Goal: Check status: Check status

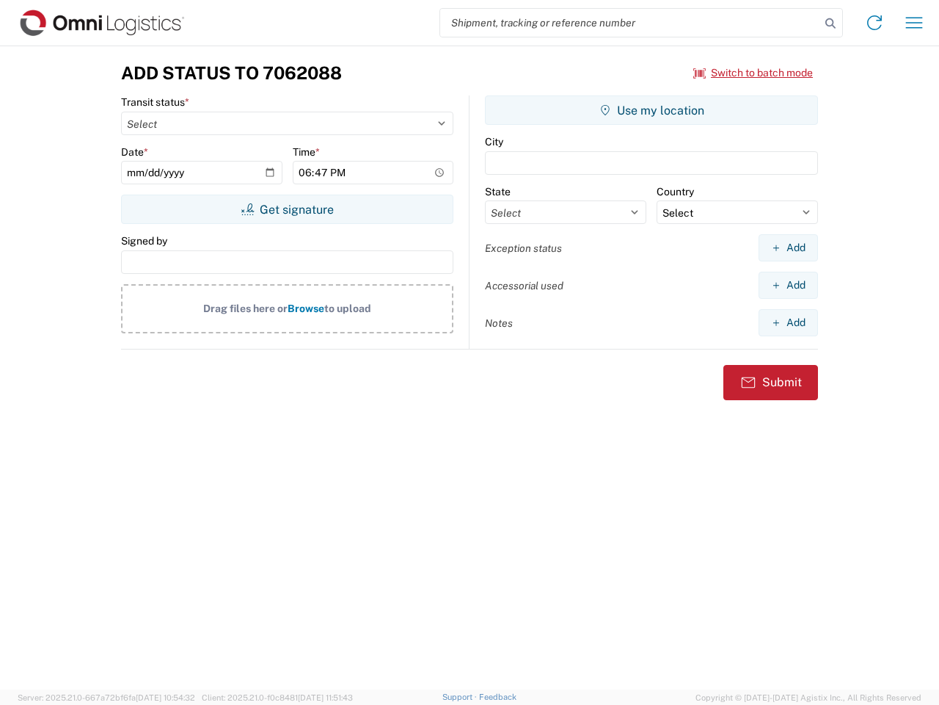
click at [630, 23] on input "search" at bounding box center [630, 23] width 380 height 28
click at [831, 23] on icon at bounding box center [830, 23] width 21 height 21
click at [875, 23] on icon at bounding box center [874, 22] width 23 height 23
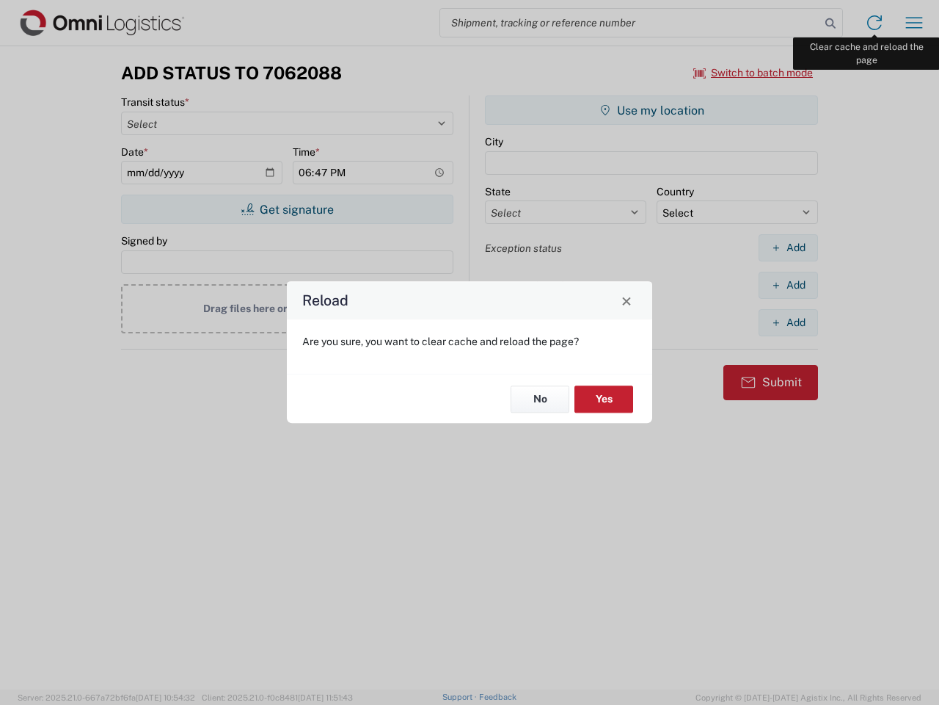
click at [914, 23] on div "Reload Are you sure, you want to clear cache and reload the page? No Yes" at bounding box center [469, 352] width 939 height 705
click at [754, 73] on div "Reload Are you sure, you want to clear cache and reload the page? No Yes" at bounding box center [469, 352] width 939 height 705
click at [287, 209] on div "Reload Are you sure, you want to clear cache and reload the page? No Yes" at bounding box center [469, 352] width 939 height 705
click at [652, 110] on div "Reload Are you sure, you want to clear cache and reload the page? No Yes" at bounding box center [469, 352] width 939 height 705
click at [788, 247] on div "Reload Are you sure, you want to clear cache and reload the page? No Yes" at bounding box center [469, 352] width 939 height 705
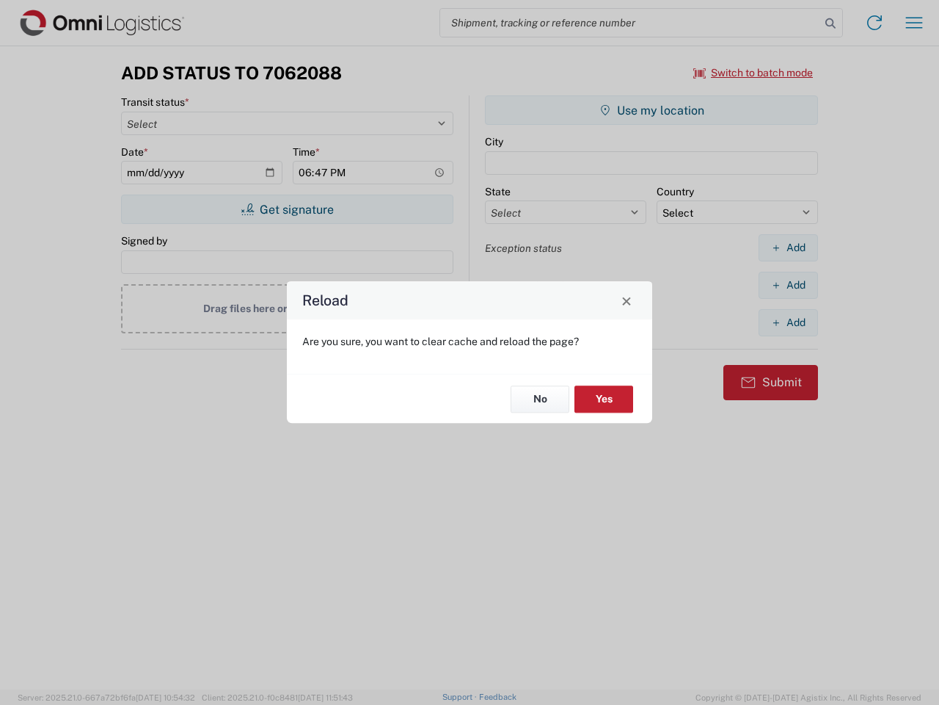
click at [788, 285] on div "Reload Are you sure, you want to clear cache and reload the page? No Yes" at bounding box center [469, 352] width 939 height 705
click at [788, 322] on div "Reload Are you sure, you want to clear cache and reload the page? No Yes" at bounding box center [469, 352] width 939 height 705
